Goal: Transaction & Acquisition: Obtain resource

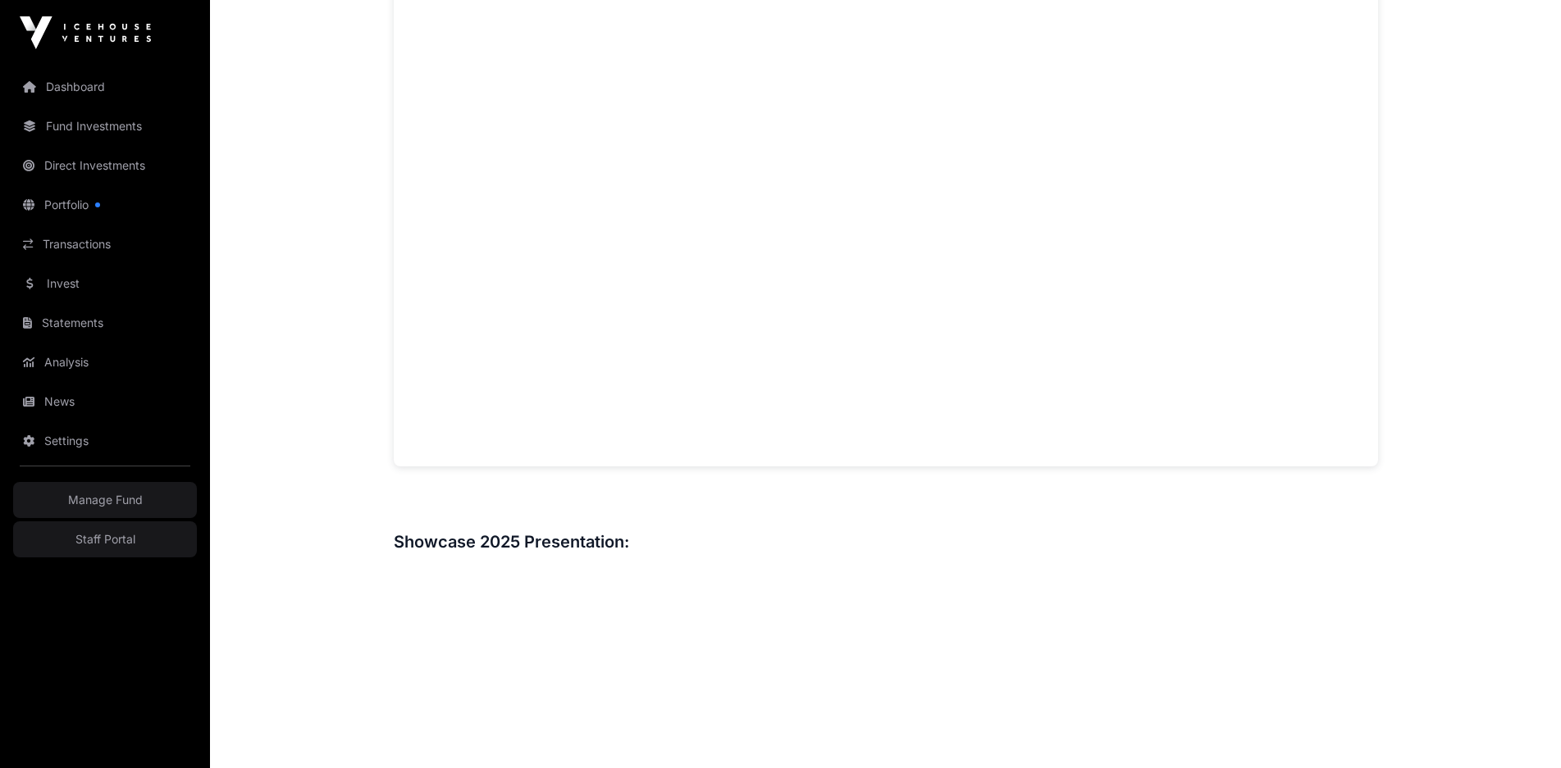
scroll to position [1312, 0]
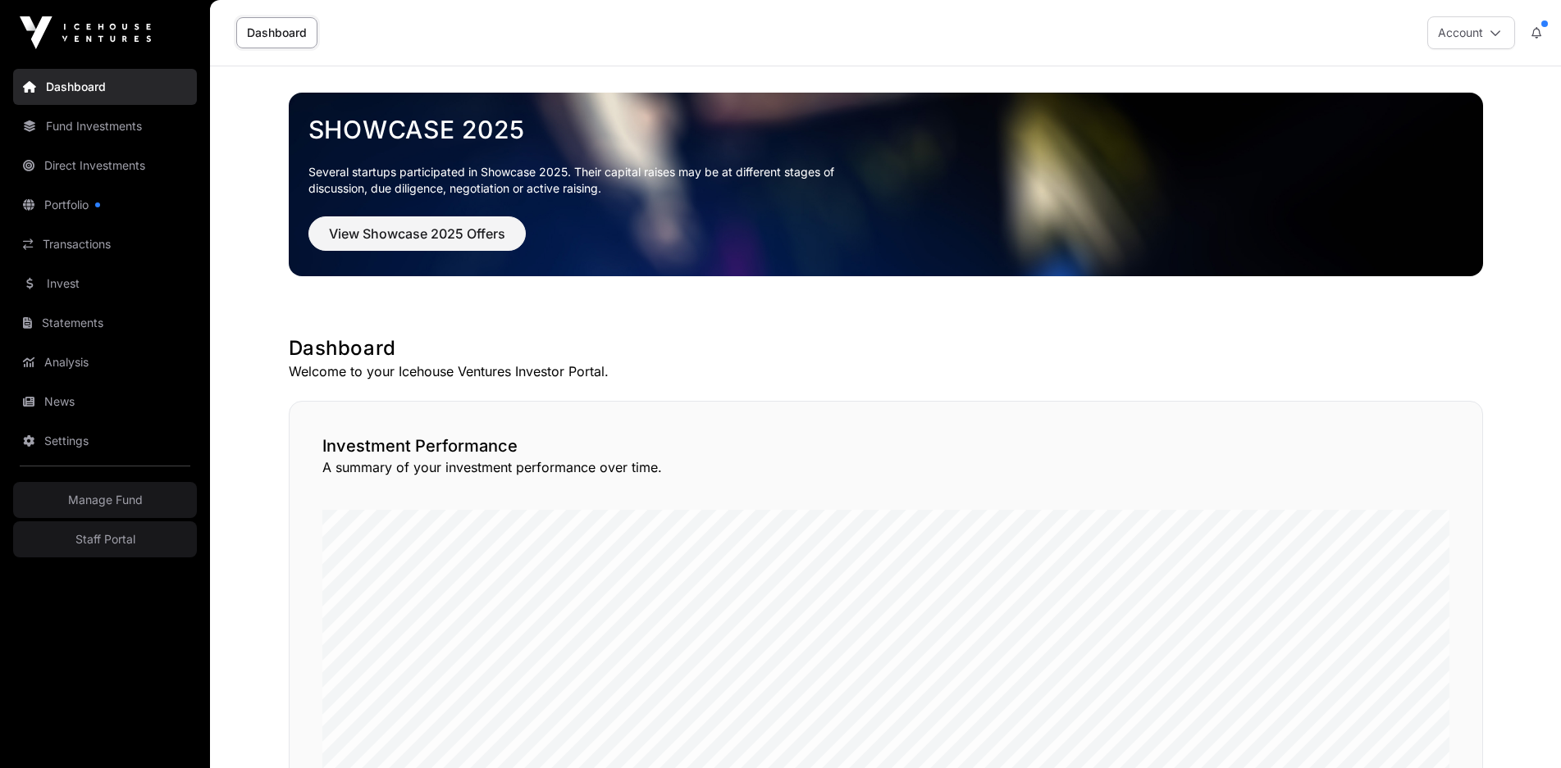
click at [103, 281] on link "Invest" at bounding box center [105, 284] width 184 height 36
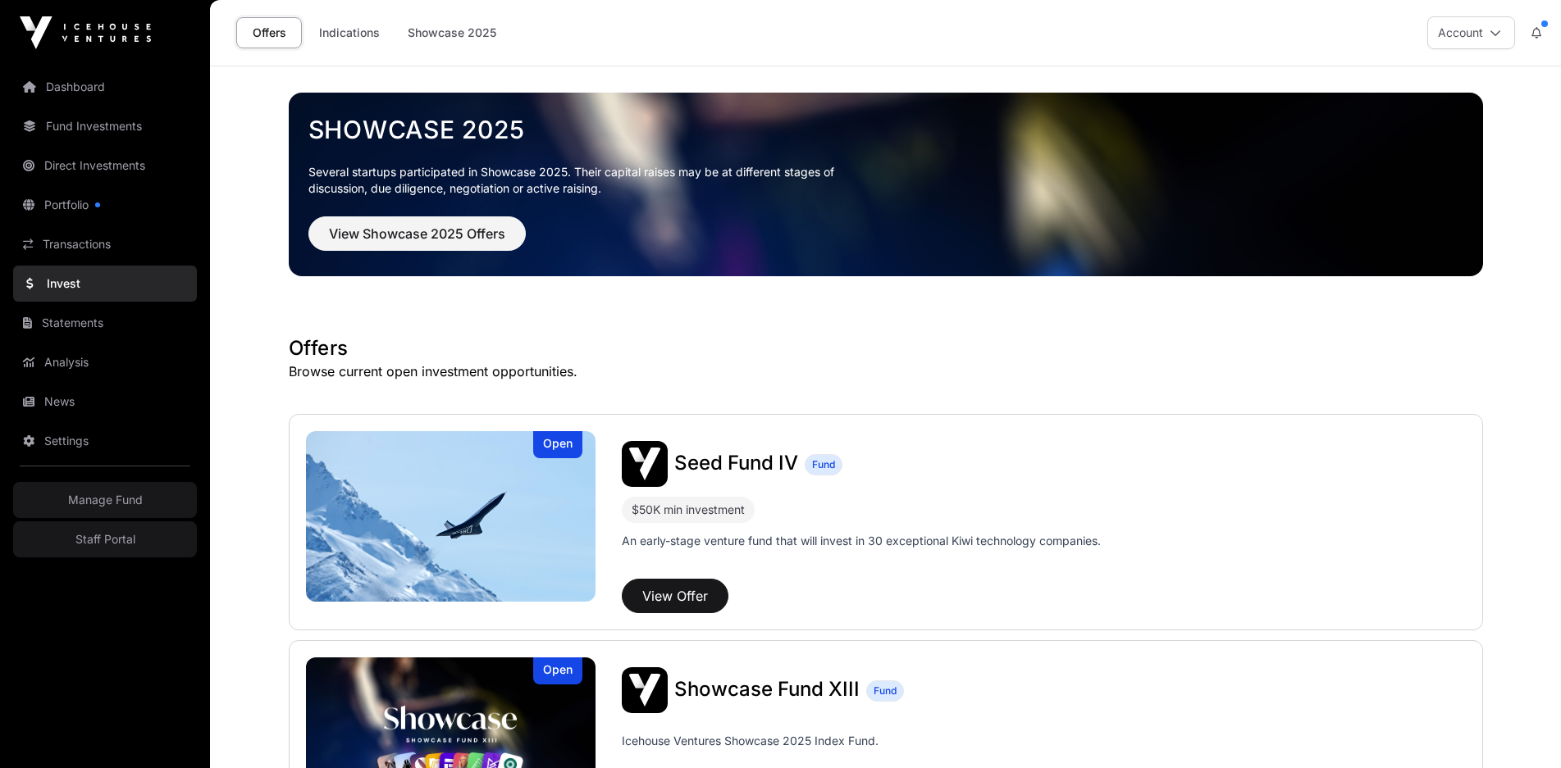
click at [111, 289] on link "Invest" at bounding box center [105, 284] width 184 height 36
drag, startPoint x: 655, startPoint y: 632, endPoint x: 727, endPoint y: 70, distance: 567.1
click at [520, 715] on img at bounding box center [451, 743] width 290 height 171
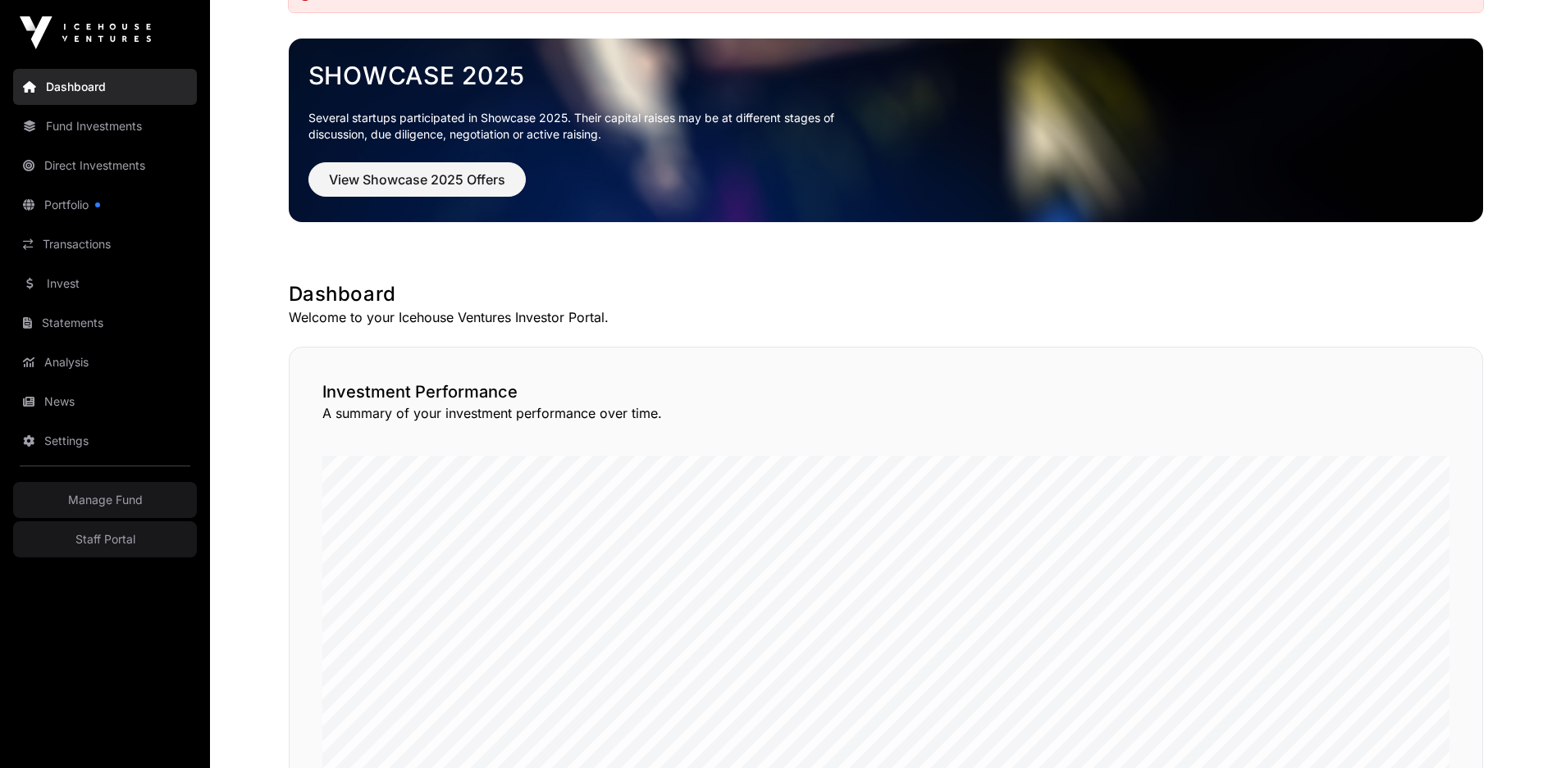
scroll to position [437, 0]
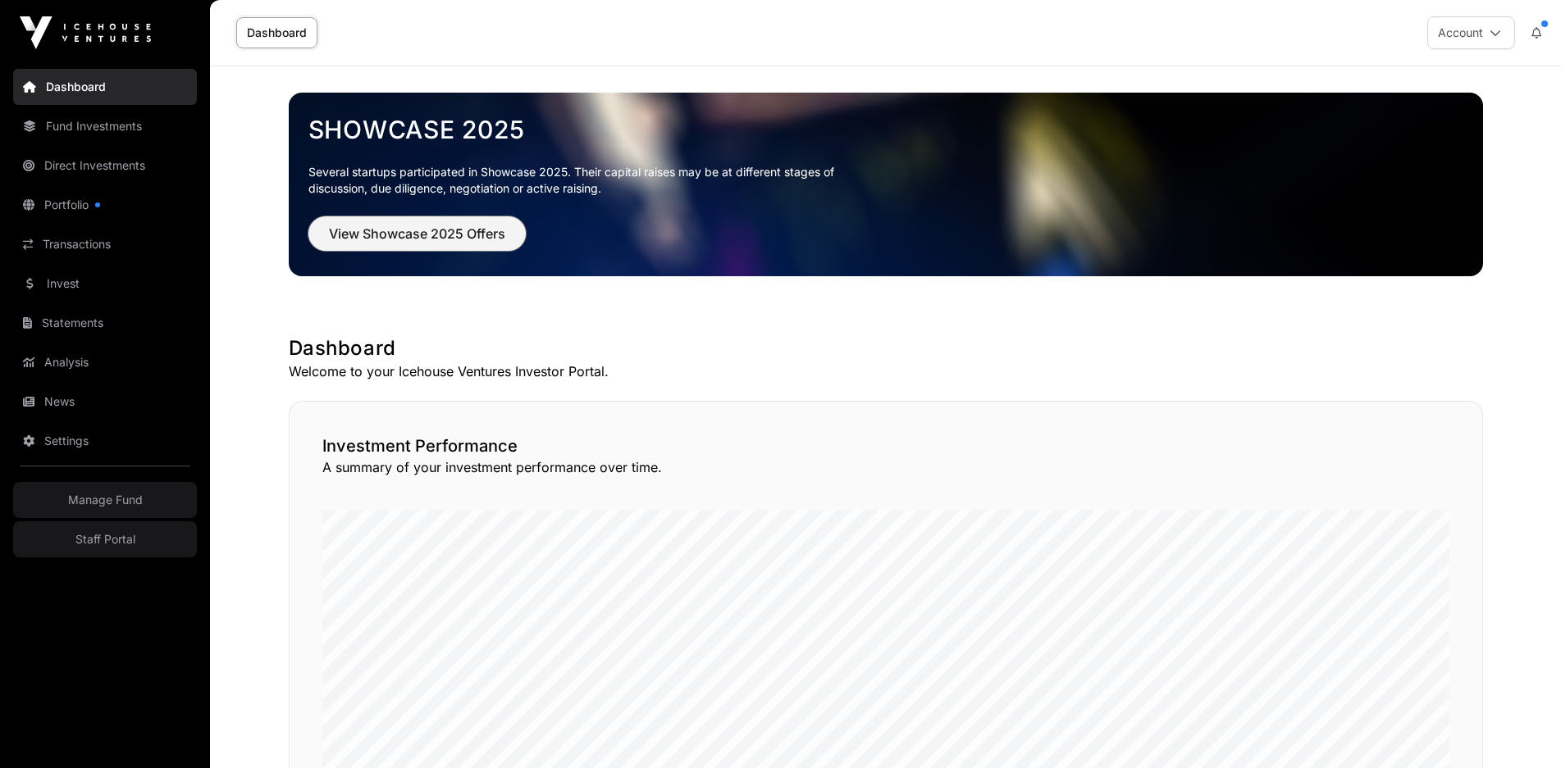
click at [409, 248] on button "View Showcase 2025 Offers" at bounding box center [416, 233] width 217 height 34
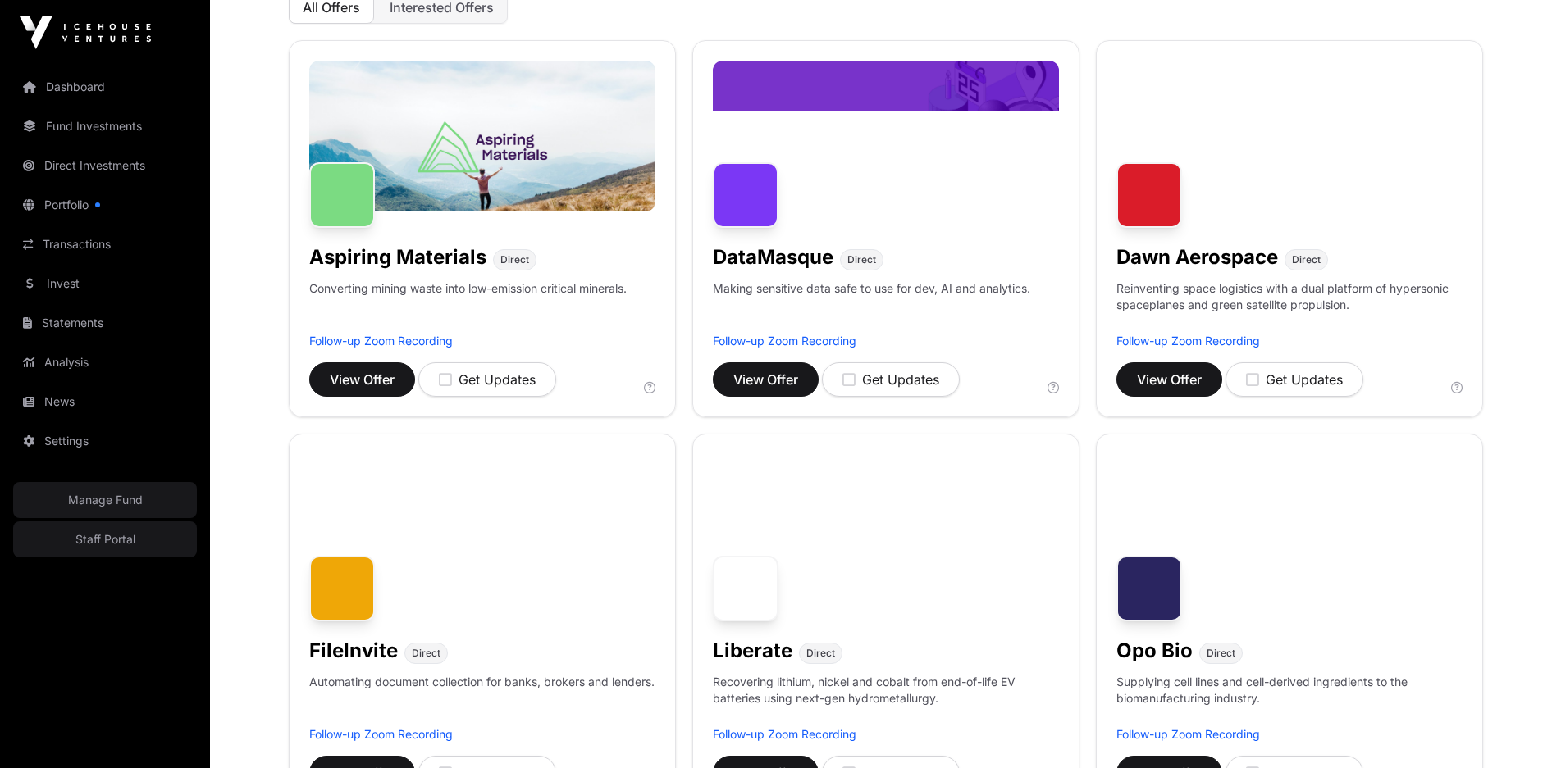
scroll to position [219, 0]
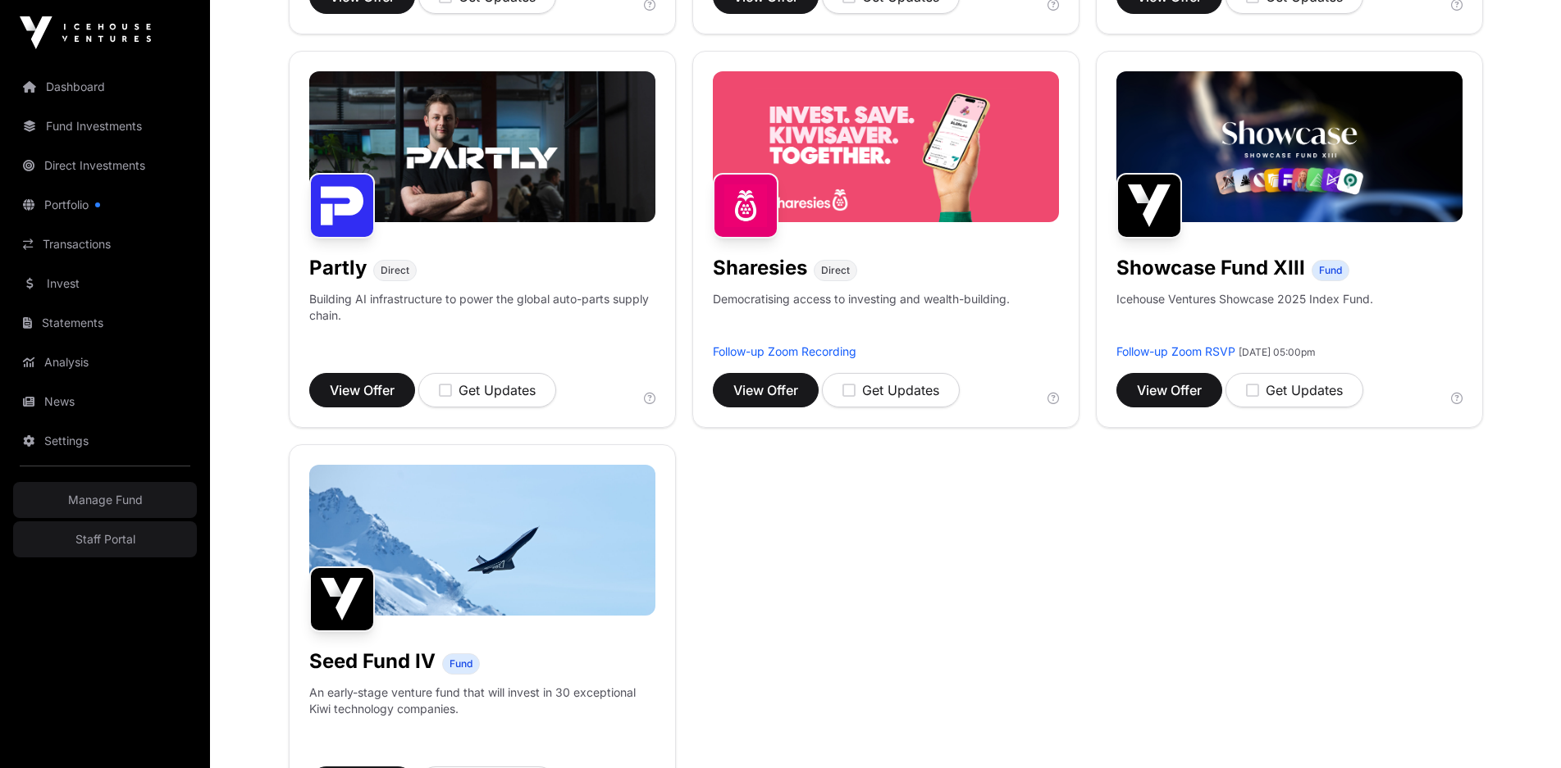
scroll to position [267, 0]
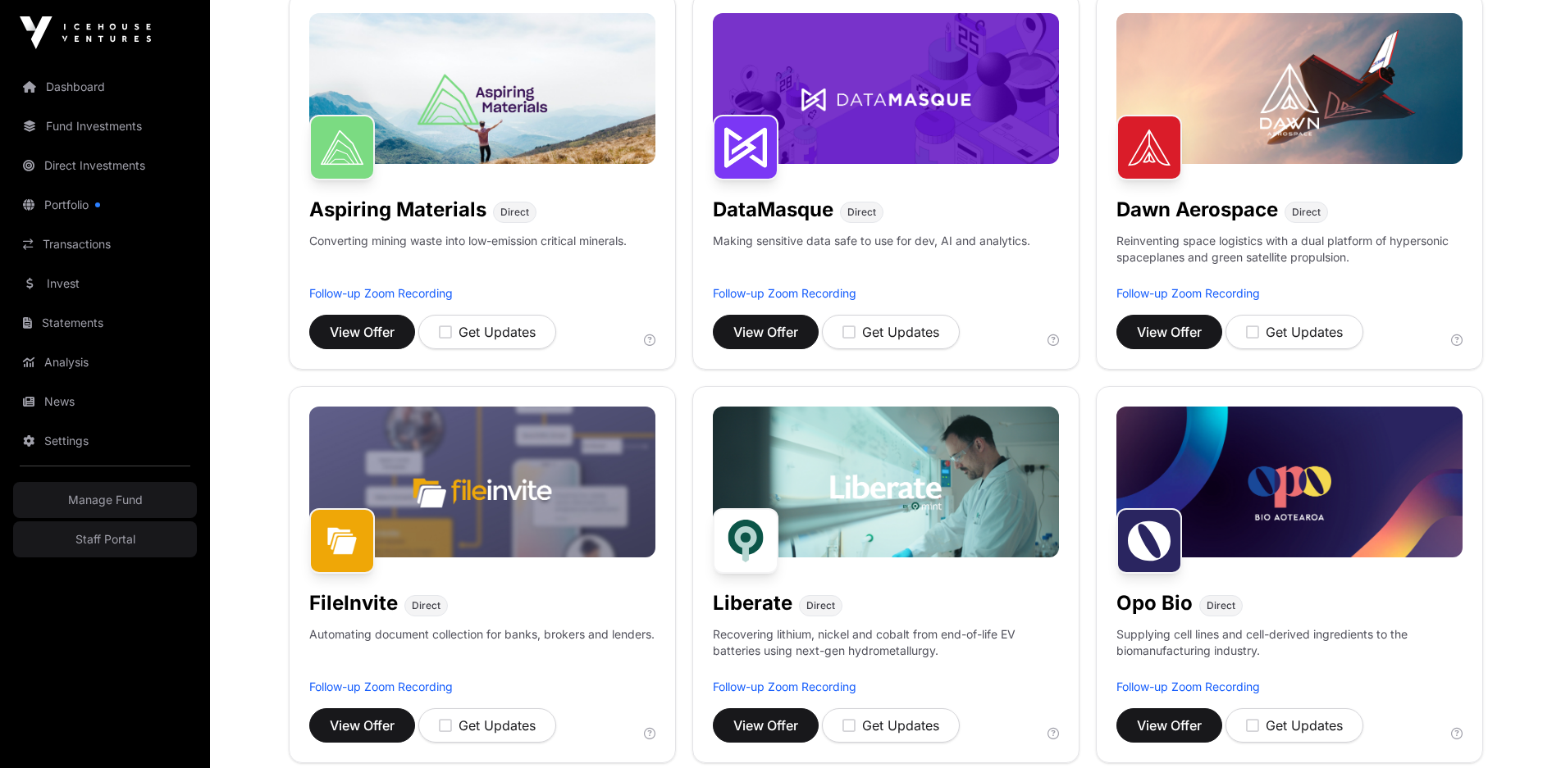
drag, startPoint x: 968, startPoint y: 517, endPoint x: 983, endPoint y: 282, distance: 235.9
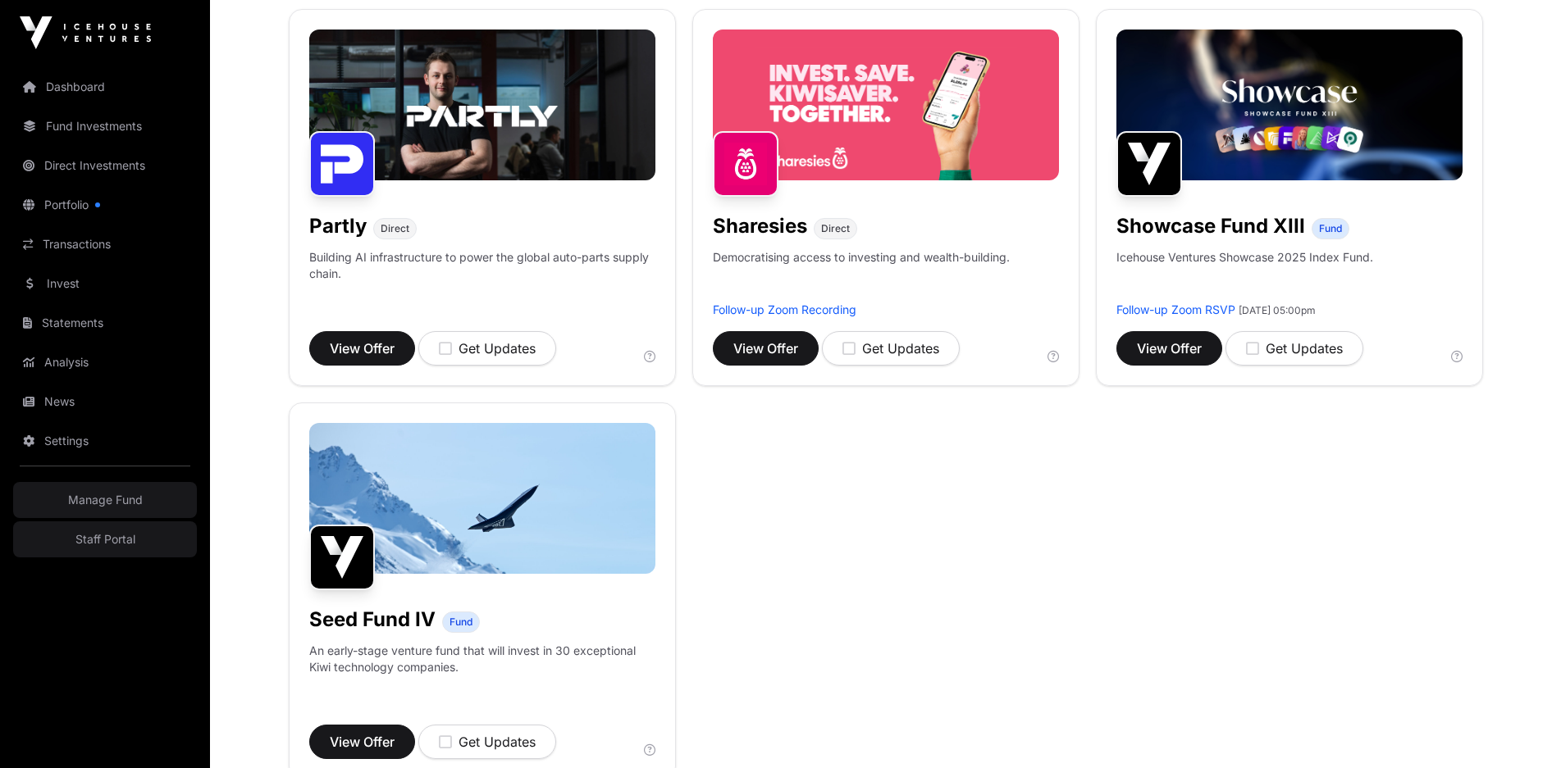
scroll to position [1039, 0]
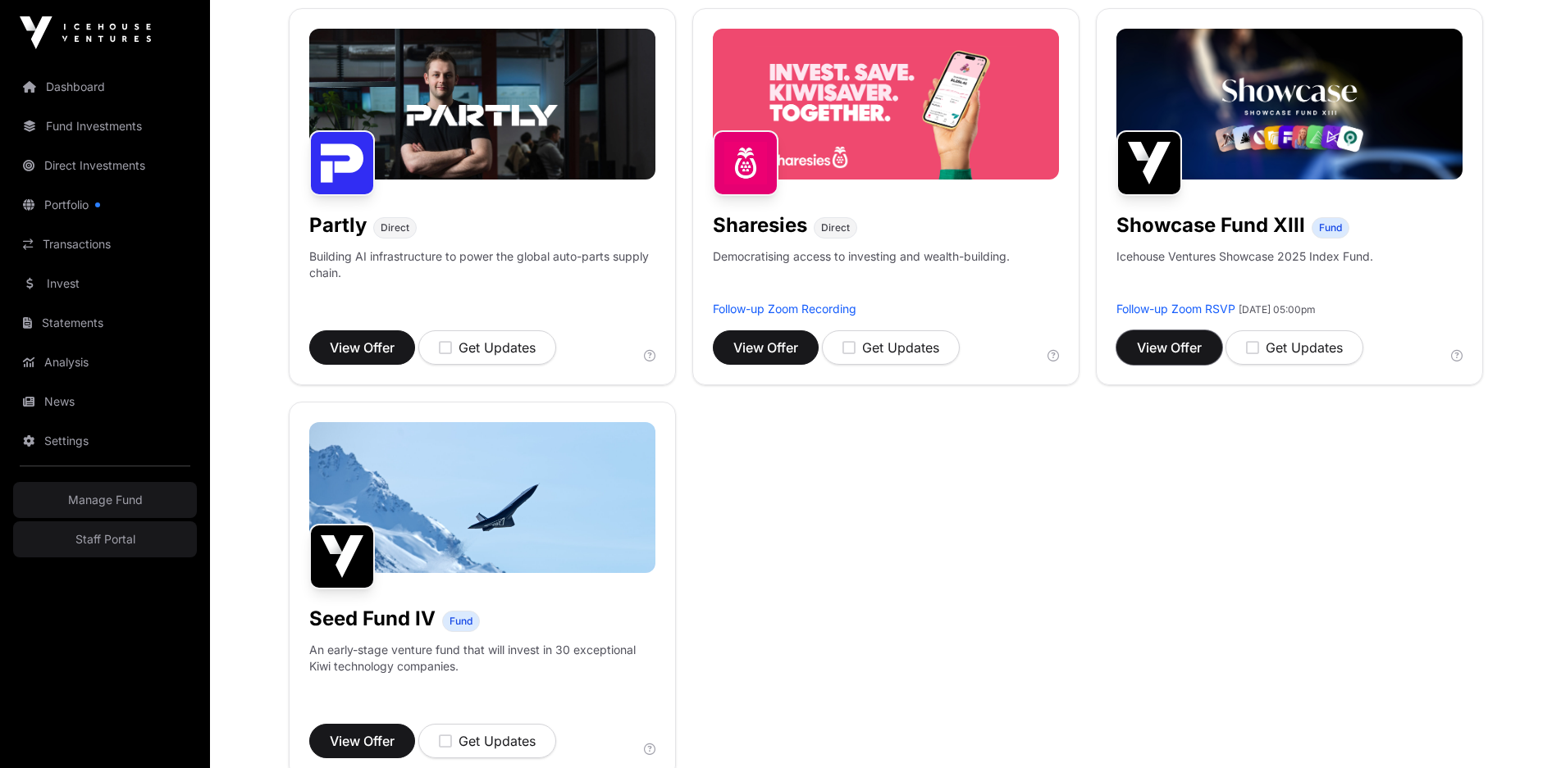
click at [1162, 341] on span "View Offer" at bounding box center [1169, 348] width 65 height 20
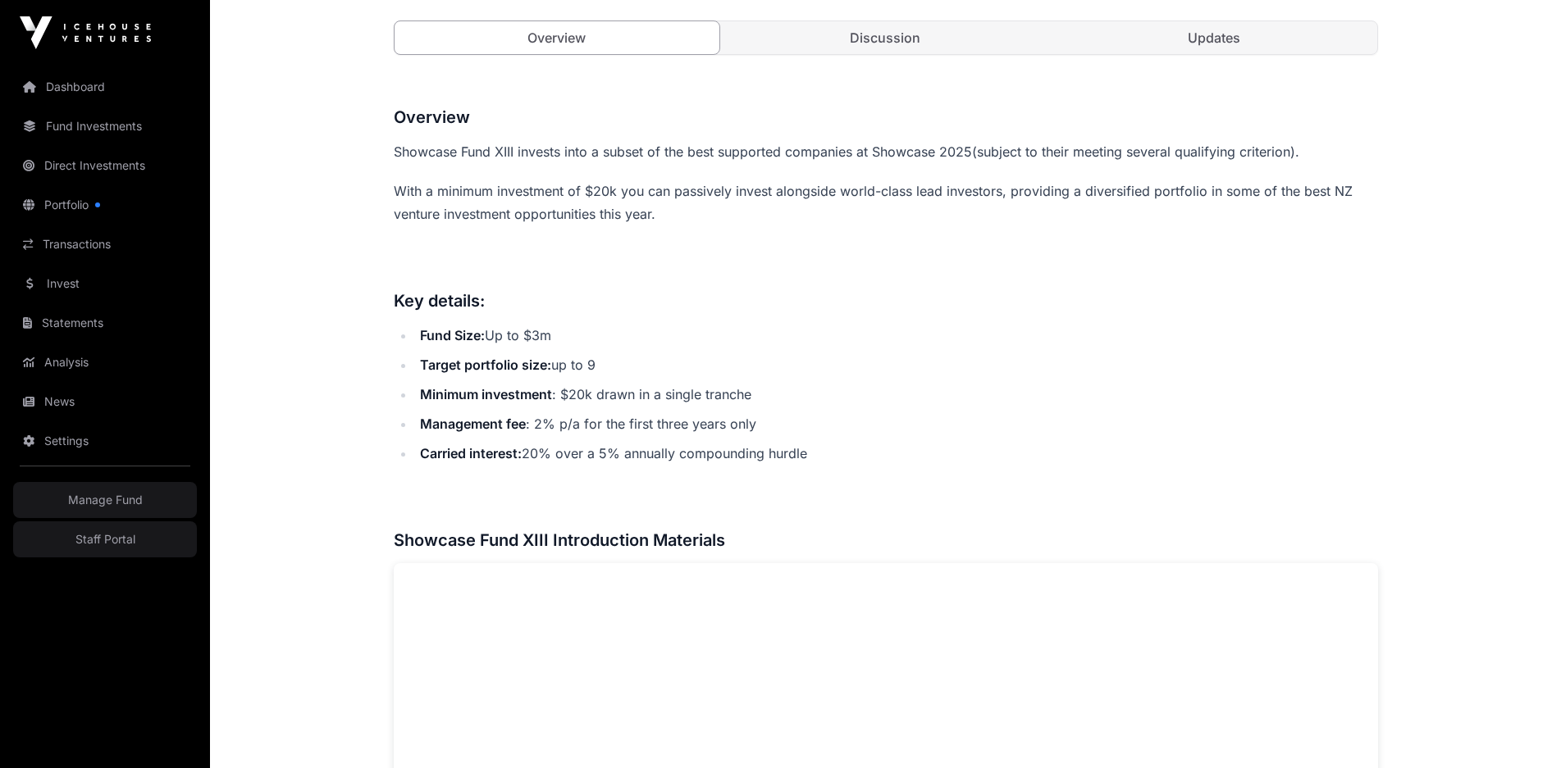
scroll to position [875, 0]
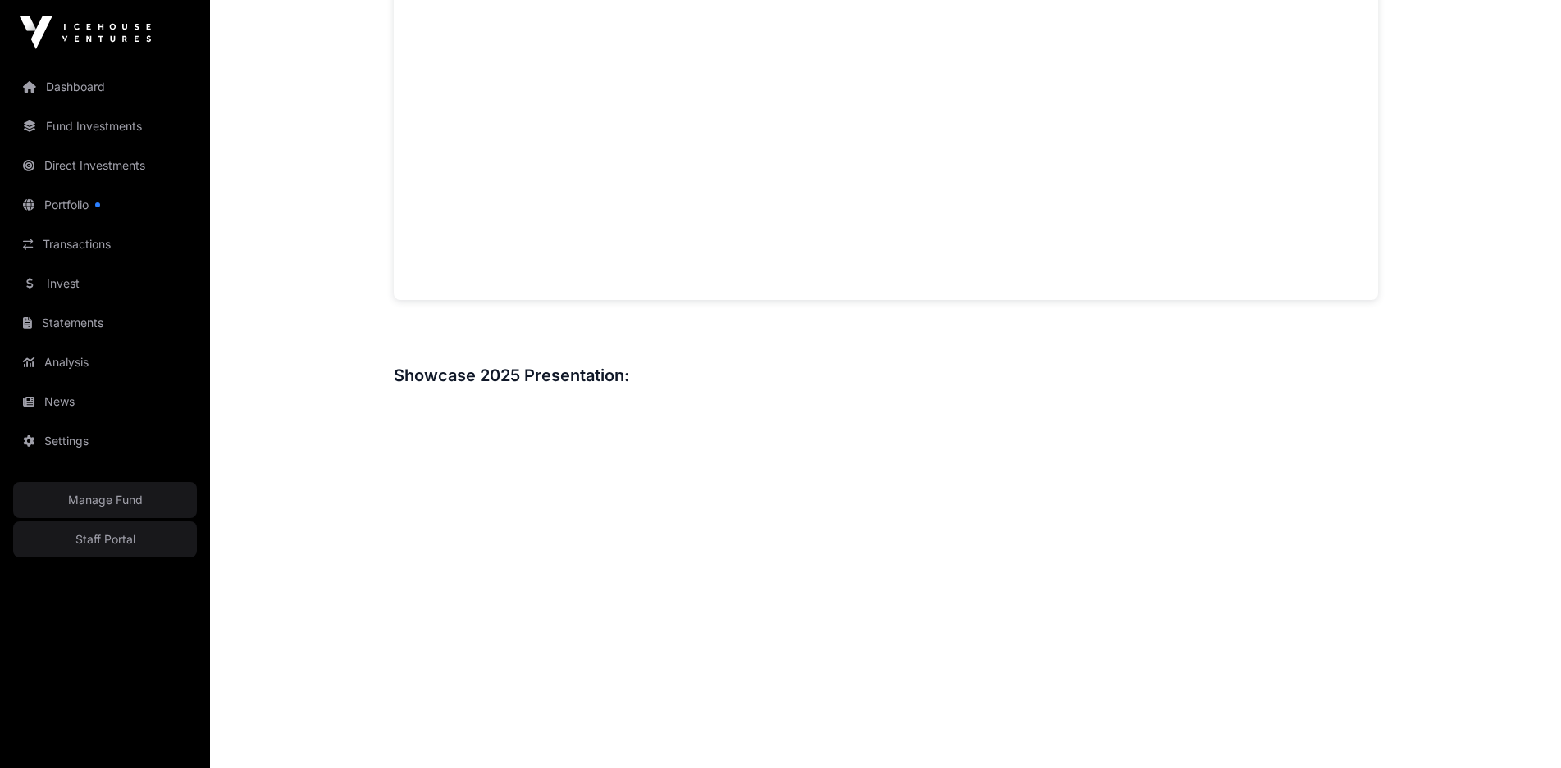
drag, startPoint x: 350, startPoint y: 404, endPoint x: 358, endPoint y: 593, distance: 188.8
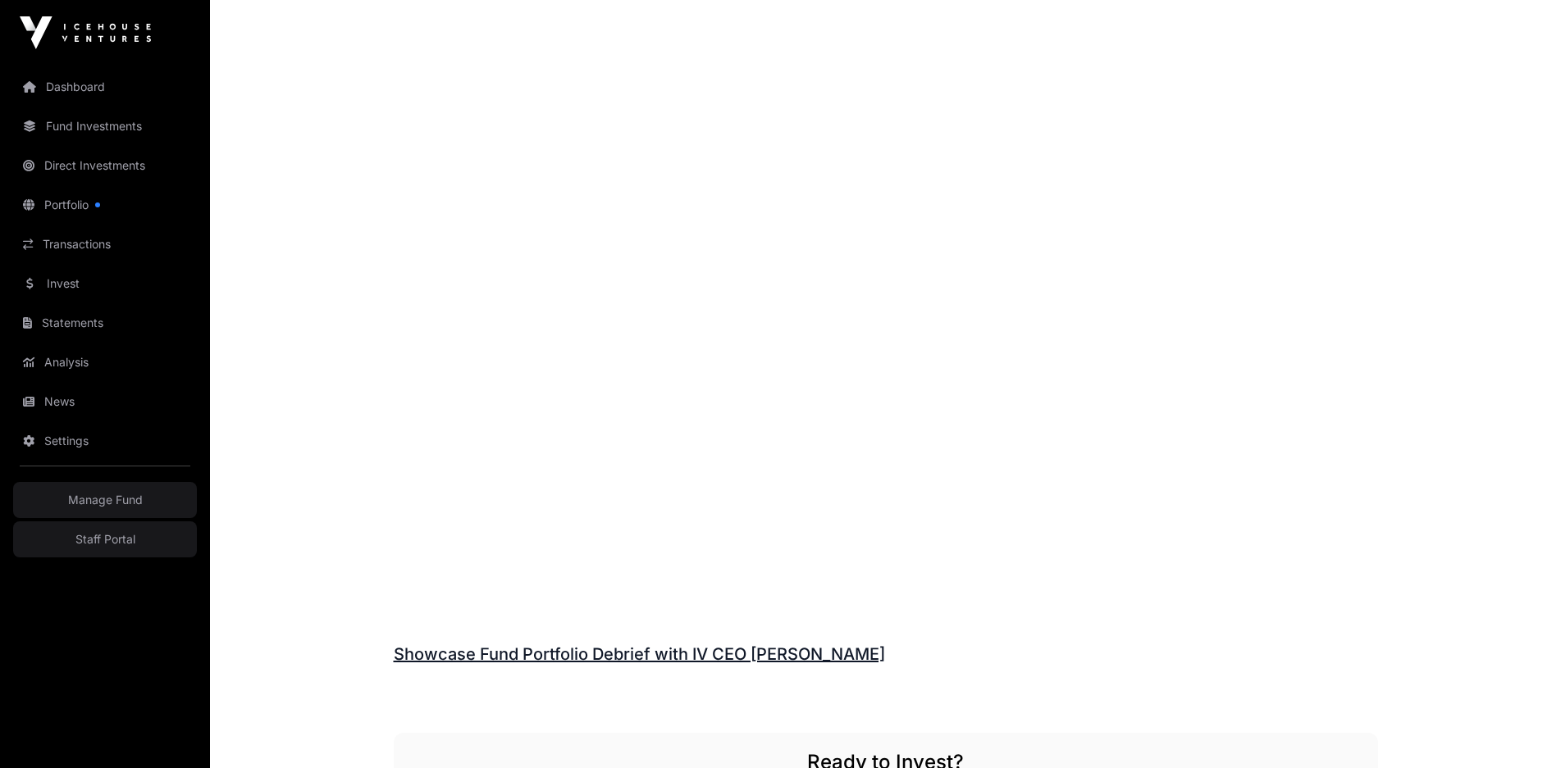
drag, startPoint x: 348, startPoint y: 422, endPoint x: 369, endPoint y: 515, distance: 95.1
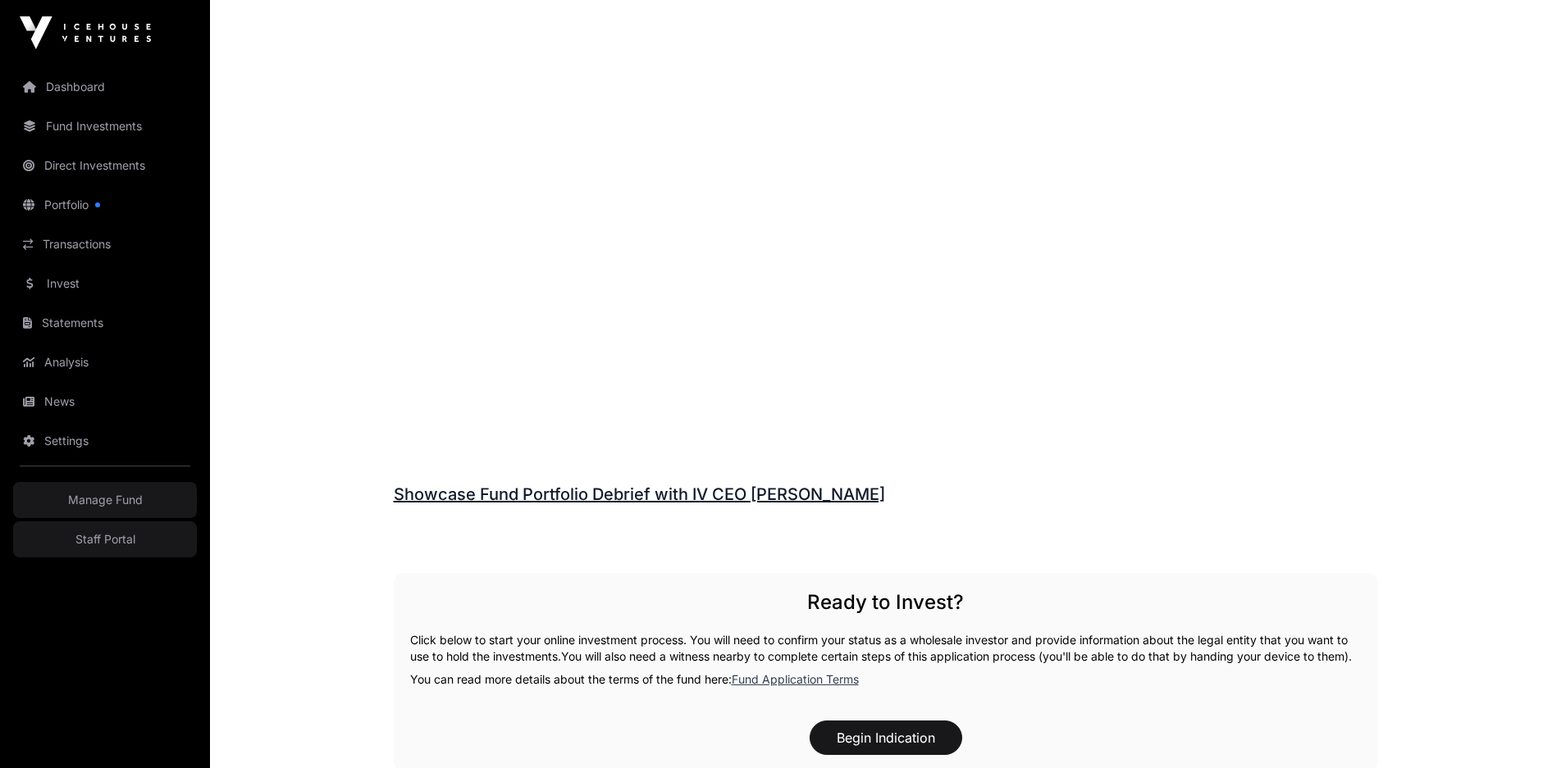
drag, startPoint x: 376, startPoint y: 472, endPoint x: 390, endPoint y: 280, distance: 193.2
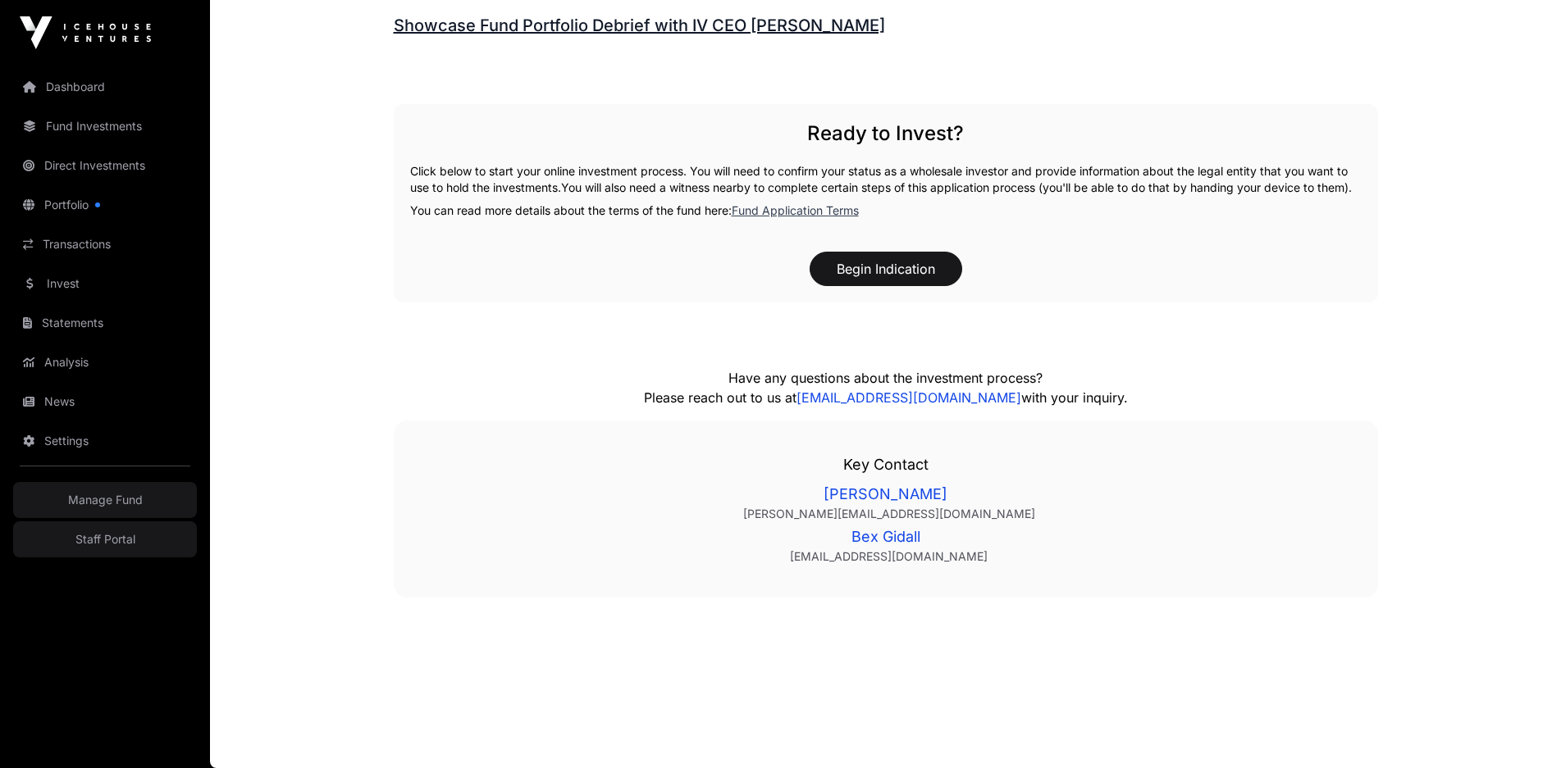
drag, startPoint x: 388, startPoint y: 382, endPoint x: 376, endPoint y: 671, distance: 288.9
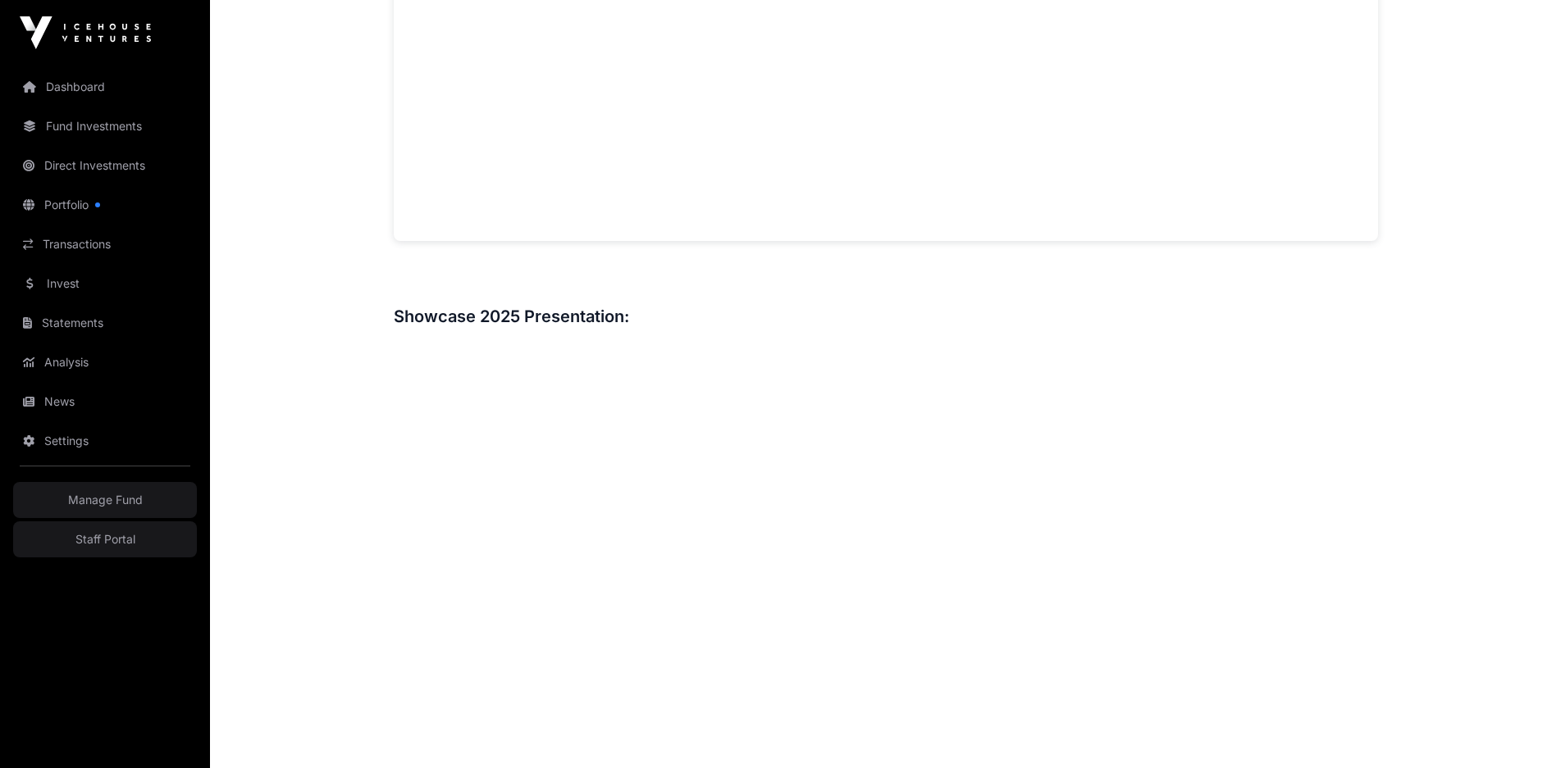
scroll to position [0, 0]
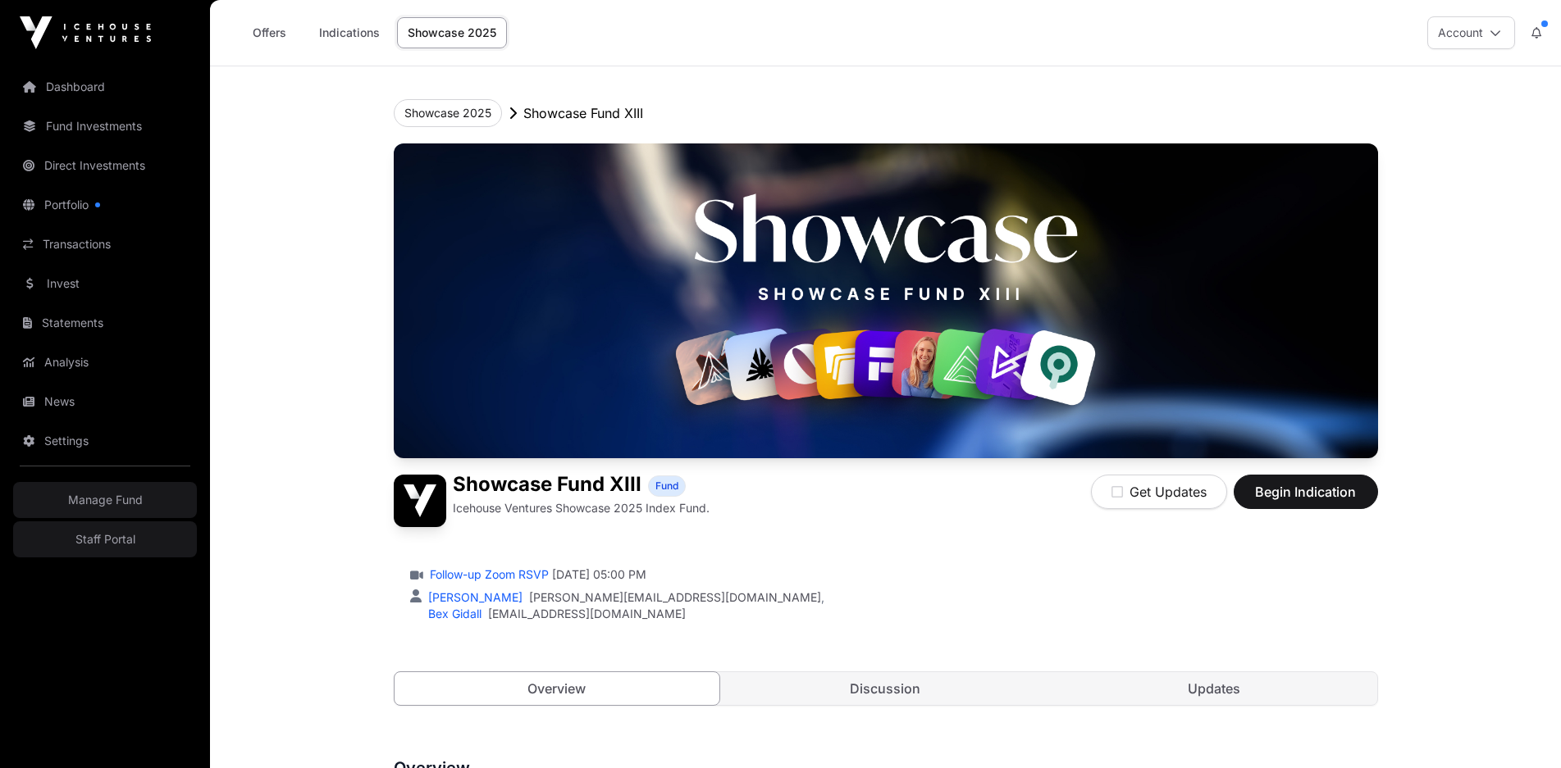
drag, startPoint x: 385, startPoint y: 522, endPoint x: 494, endPoint y: -16, distance: 549.0
